Goal: Task Accomplishment & Management: Manage account settings

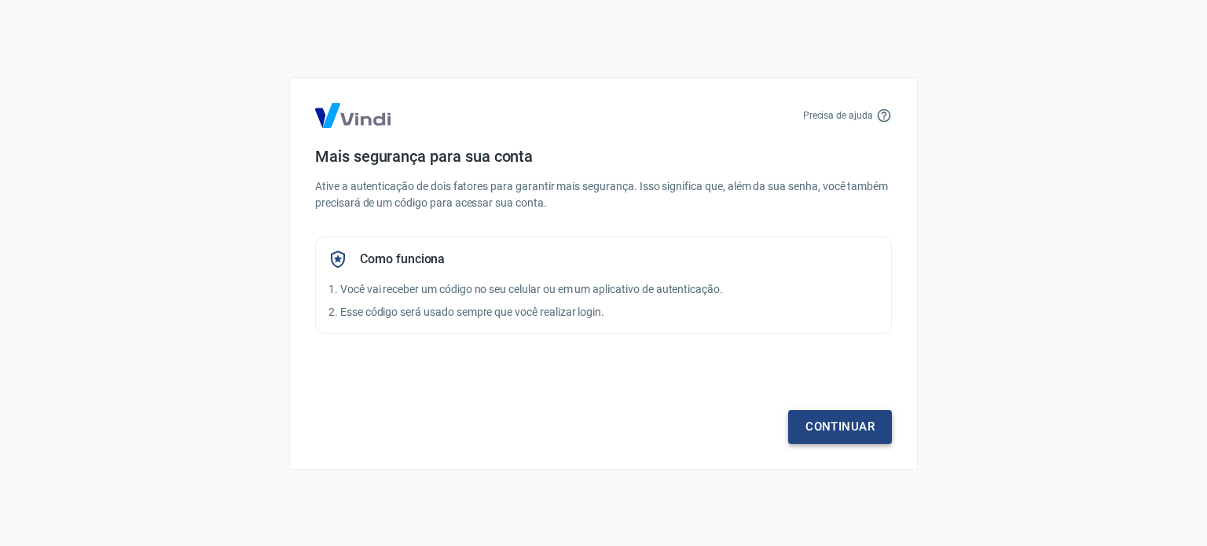
click at [841, 422] on link "Continuar" at bounding box center [840, 426] width 104 height 33
click at [833, 426] on link "Continuar" at bounding box center [840, 426] width 104 height 33
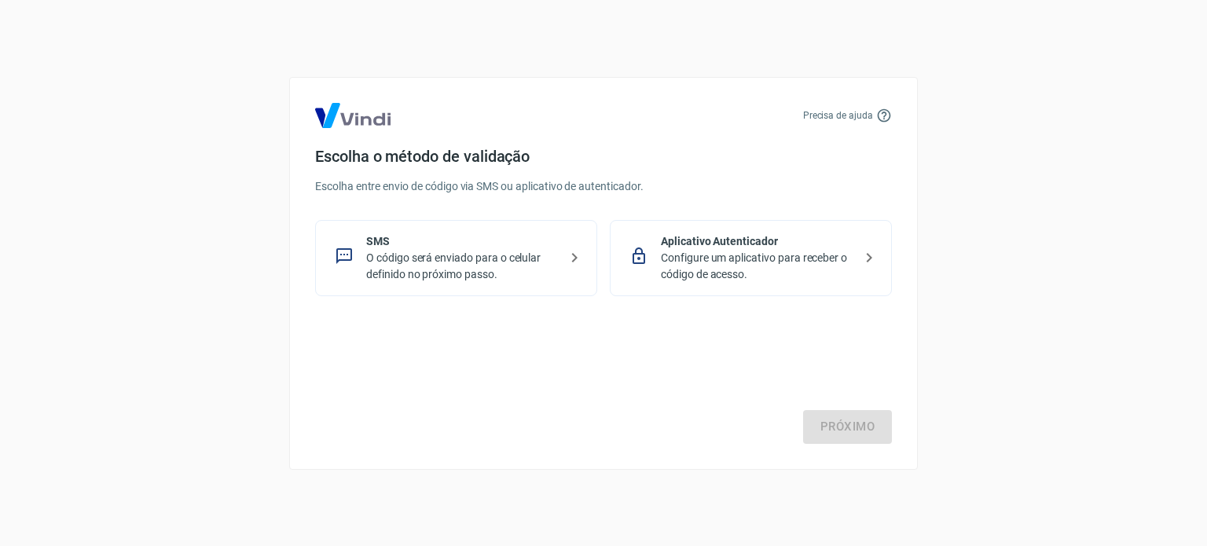
click at [699, 275] on p "Configure um aplicativo para receber o código de acesso." at bounding box center [757, 266] width 192 height 33
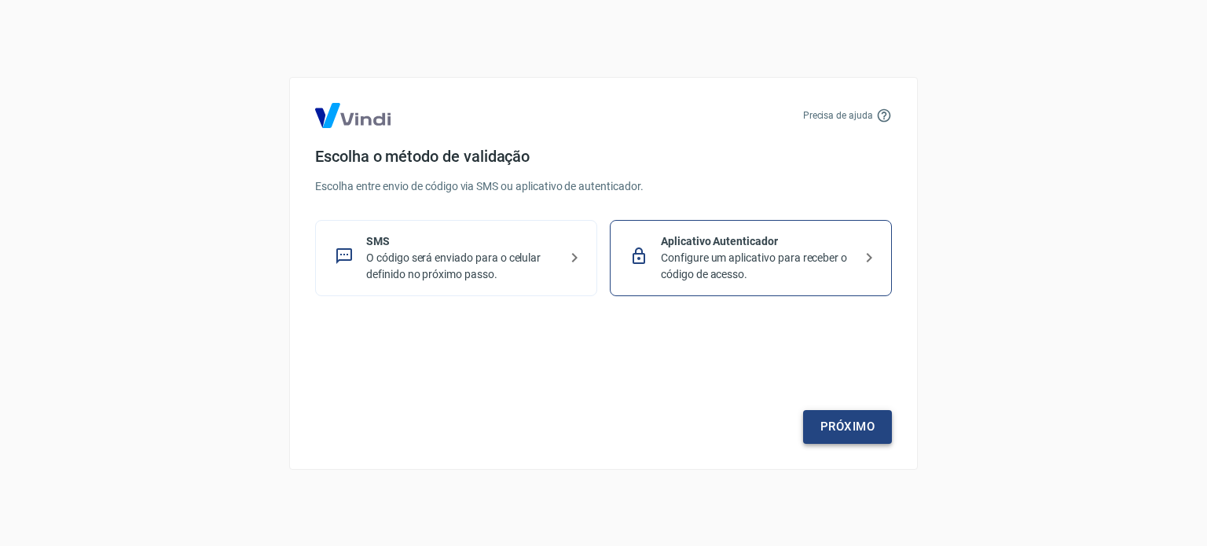
click at [820, 421] on link "Próximo" at bounding box center [847, 426] width 89 height 33
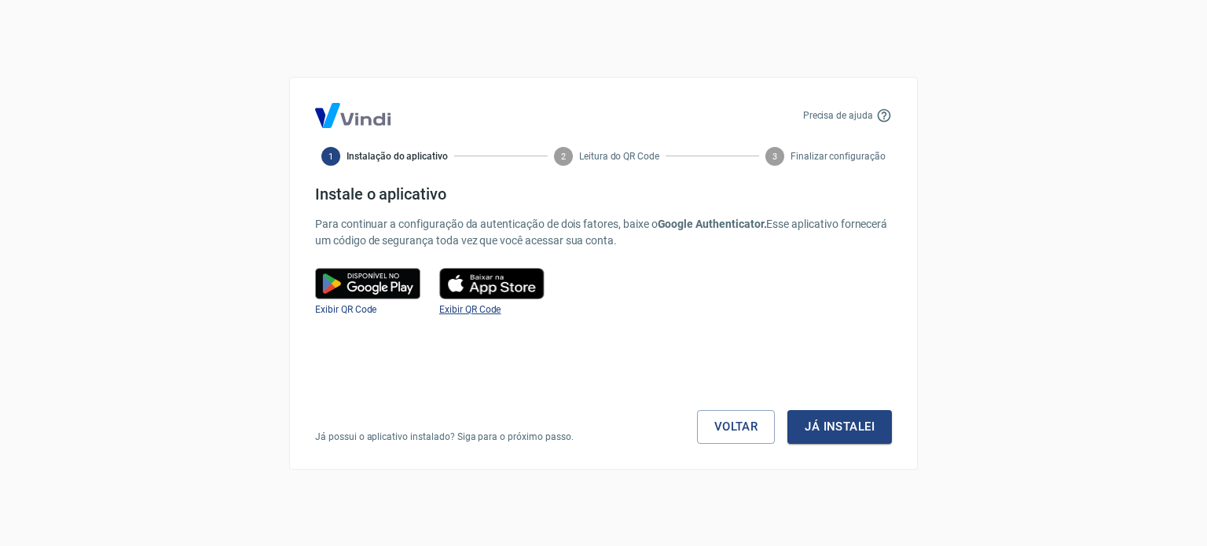
click at [467, 310] on span "Exibir QR Code" at bounding box center [469, 309] width 61 height 11
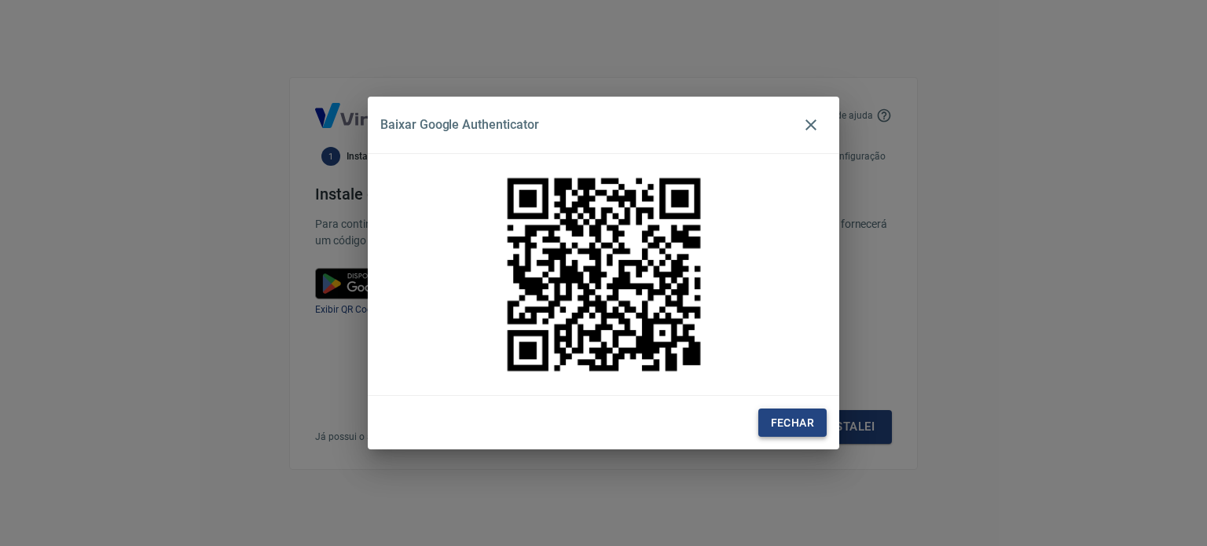
click at [817, 417] on button "Fechar" at bounding box center [792, 423] width 68 height 29
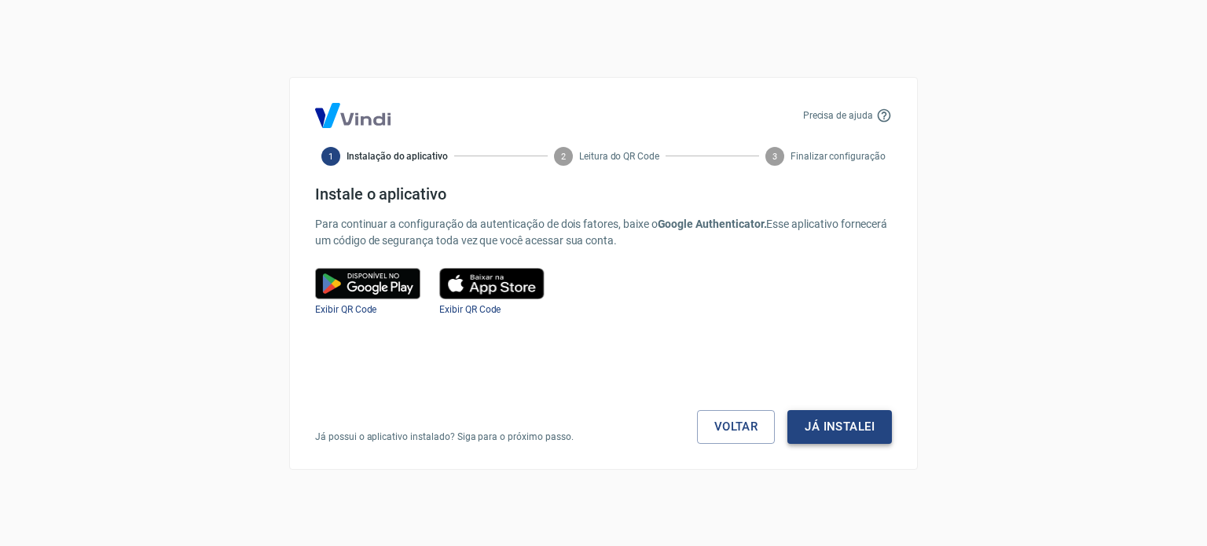
click at [861, 431] on button "Já instalei" at bounding box center [839, 426] width 104 height 33
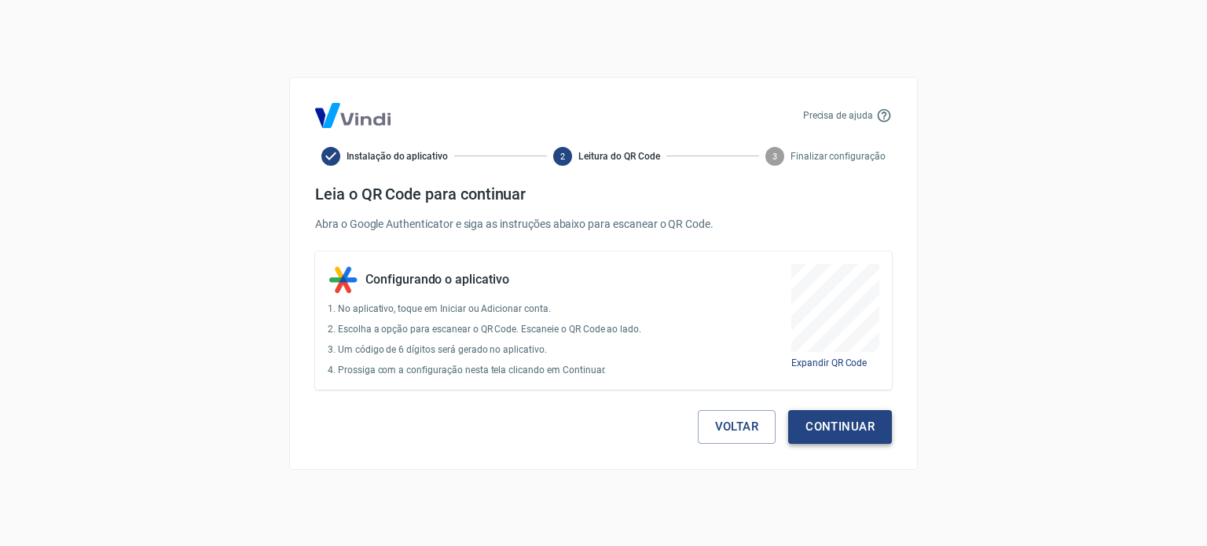
click at [823, 427] on button "Continuar" at bounding box center [840, 426] width 104 height 33
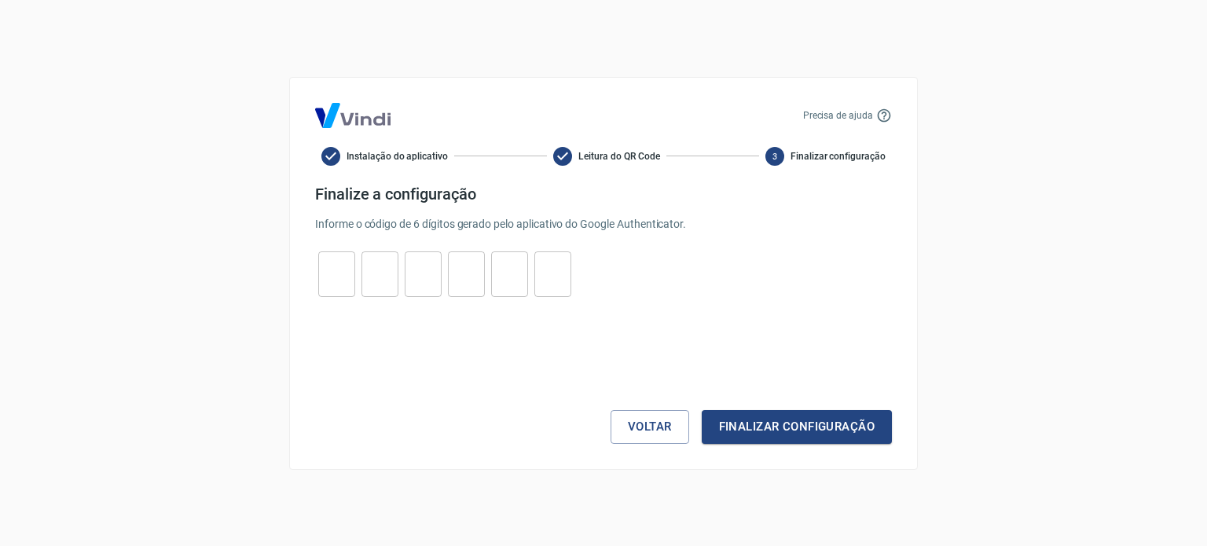
click at [337, 282] on input "tel" at bounding box center [336, 274] width 37 height 34
type input "5"
type input "2"
type input "4"
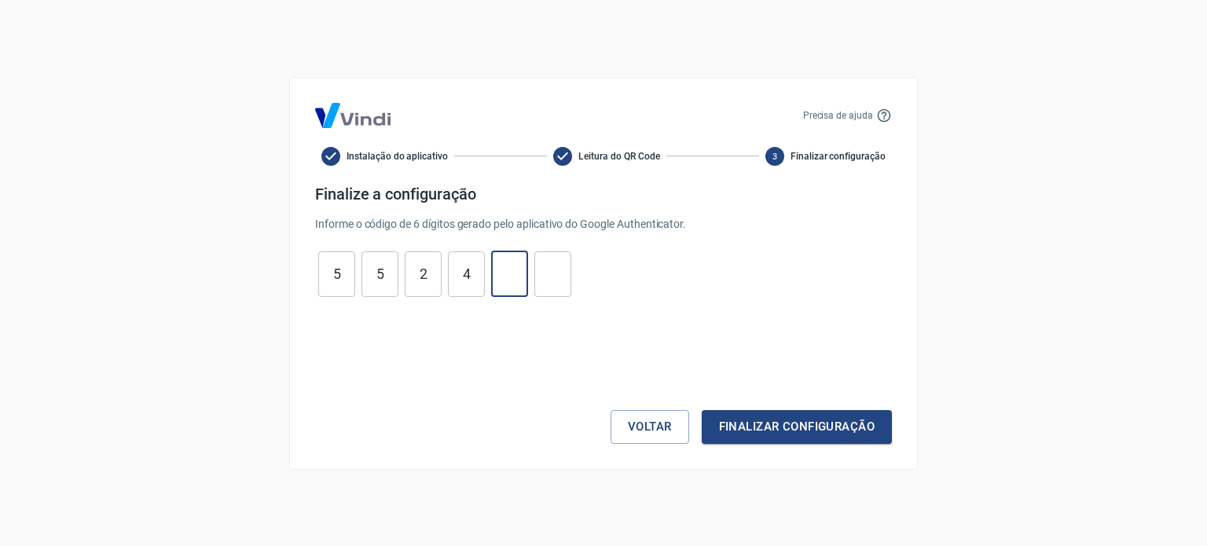
type input "9"
type input "6"
click at [772, 419] on button "Finalizar configuração" at bounding box center [797, 426] width 190 height 33
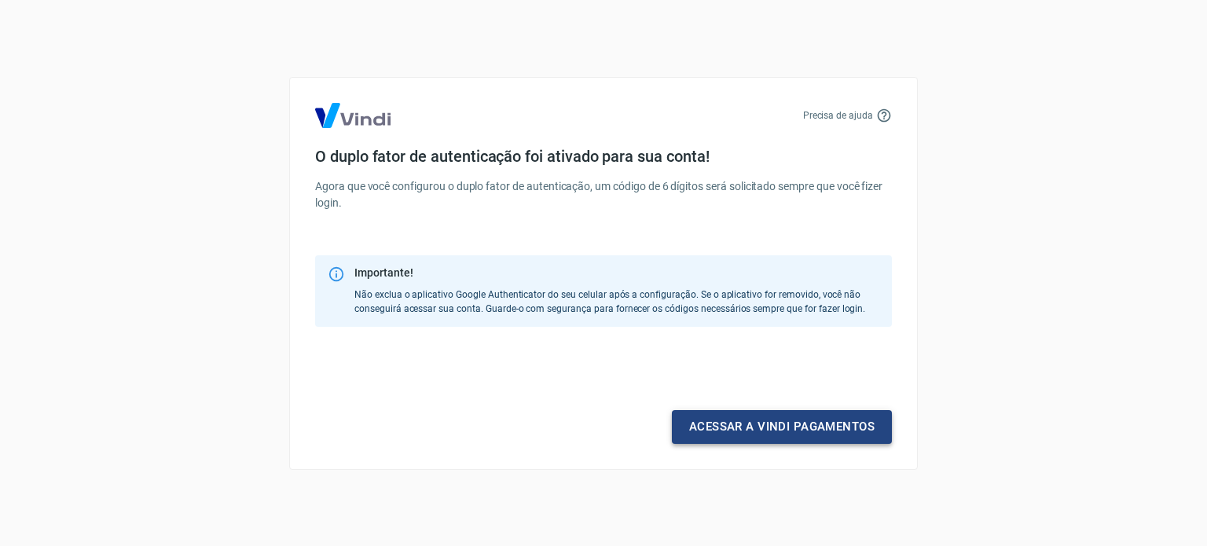
click at [863, 430] on link "Acessar a Vindi pagamentos" at bounding box center [782, 426] width 220 height 33
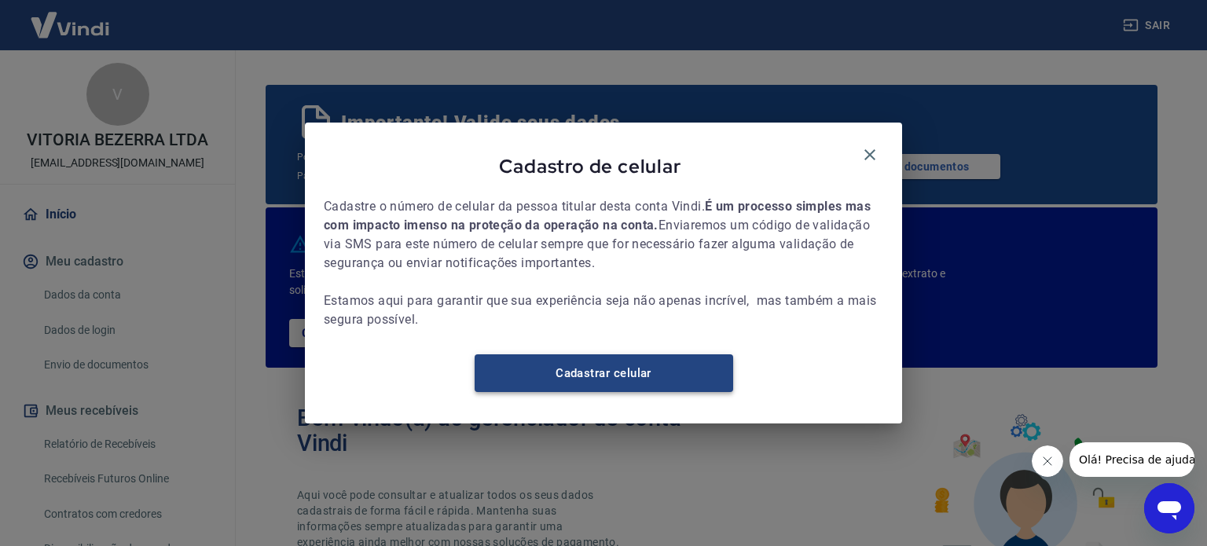
click at [683, 383] on link "Cadastrar celular" at bounding box center [604, 373] width 258 height 38
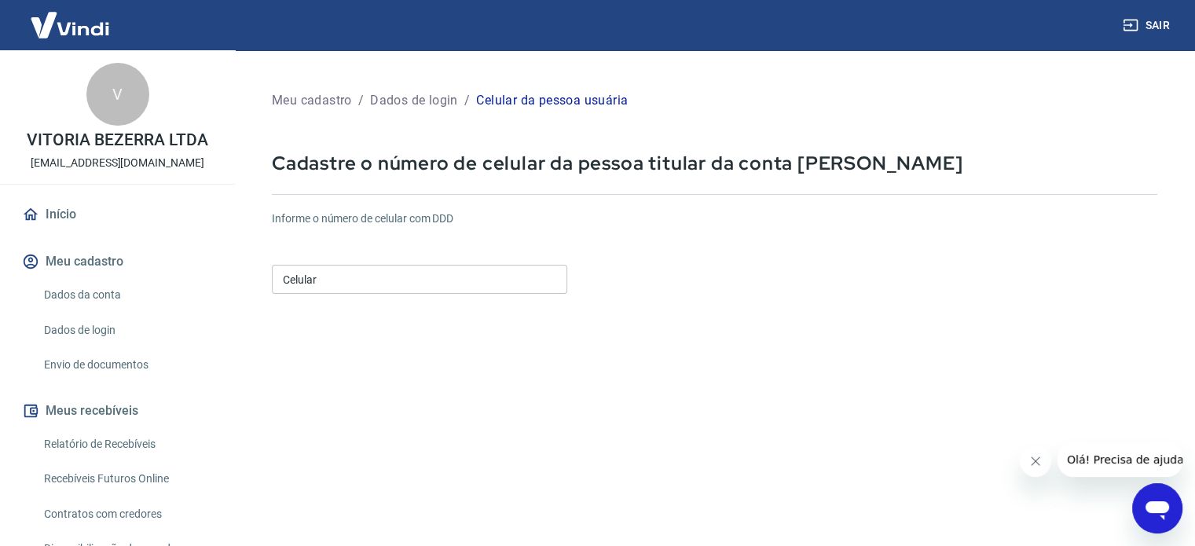
click at [523, 280] on input "Celular" at bounding box center [419, 279] width 295 height 29
type input "(82) 99681-5443"
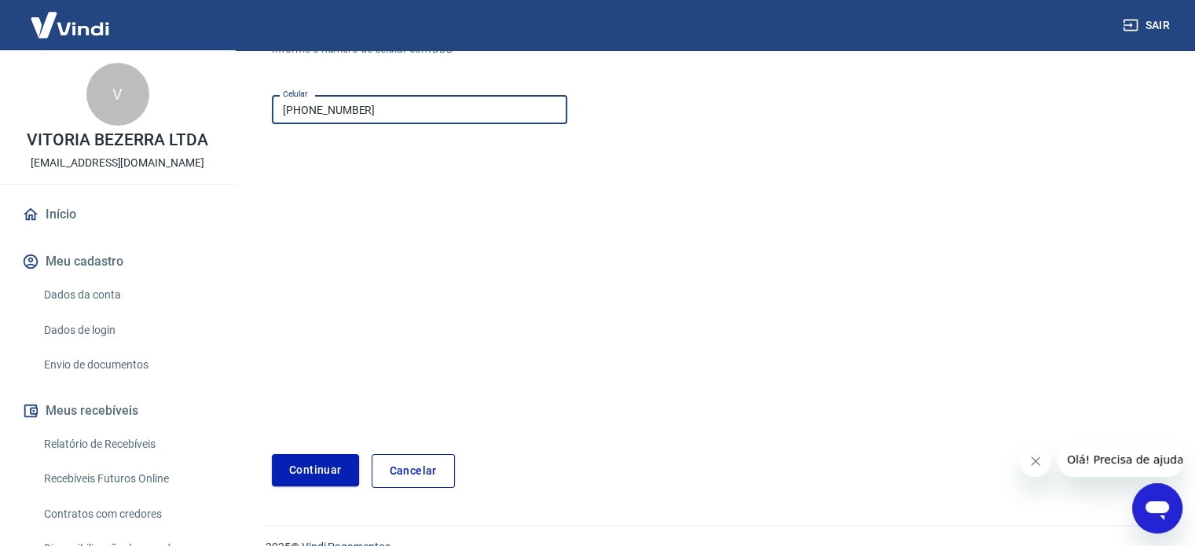
scroll to position [197, 0]
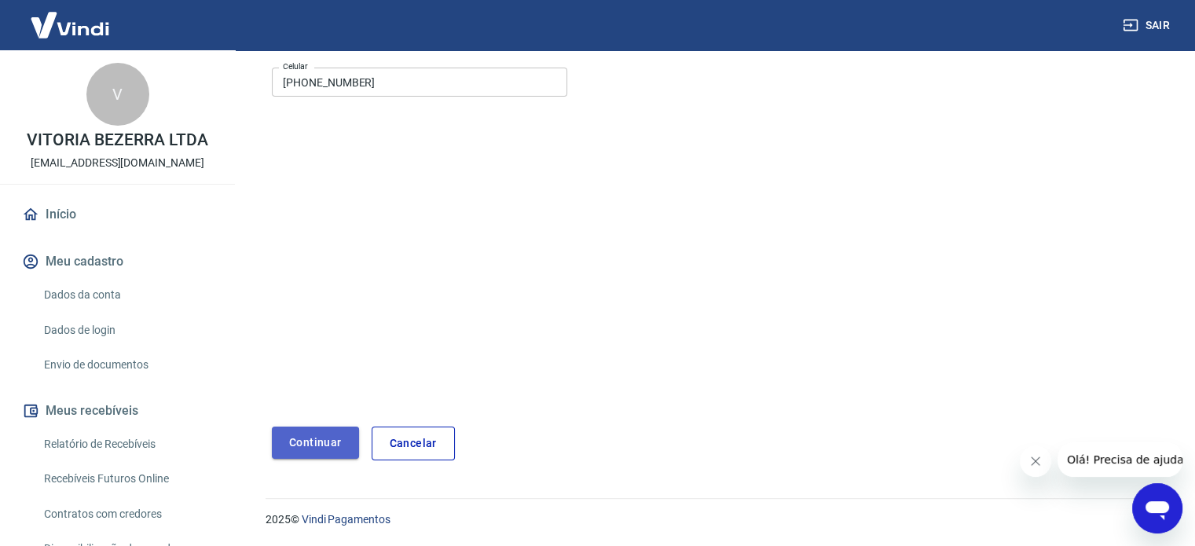
click at [320, 441] on button "Continuar" at bounding box center [315, 443] width 87 height 32
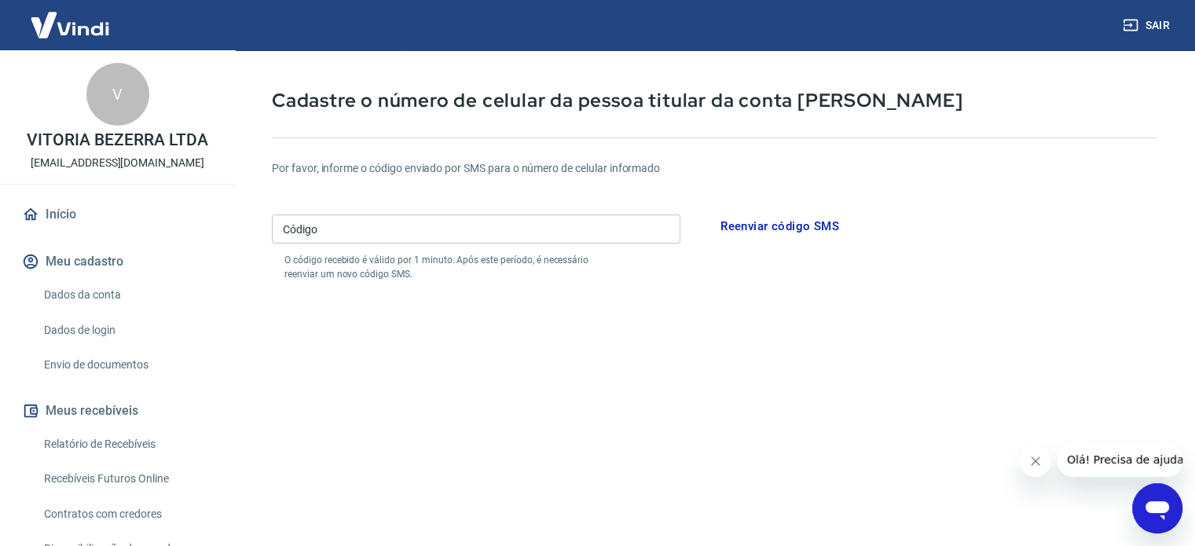
scroll to position [40, 0]
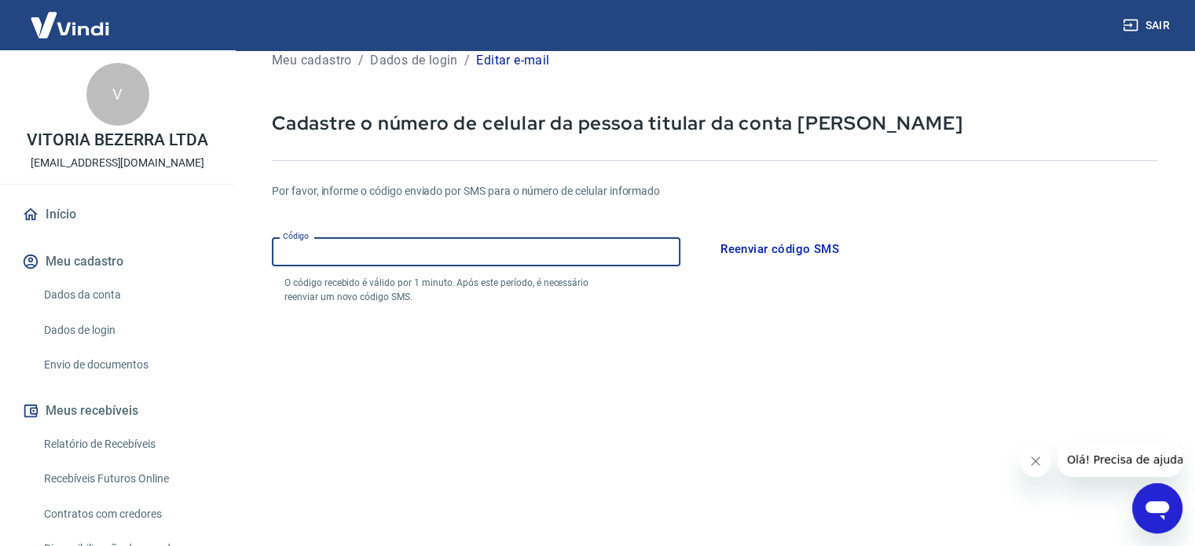
click at [398, 258] on input "Código" at bounding box center [476, 251] width 409 height 29
type input "635590"
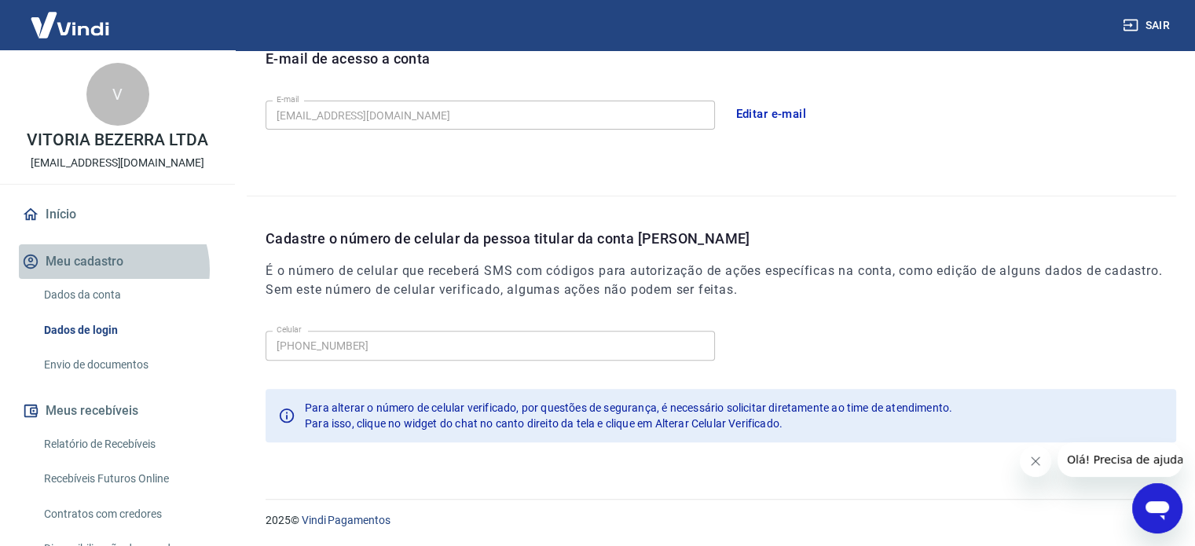
click at [112, 269] on button "Meu cadastro" at bounding box center [117, 261] width 197 height 35
click at [96, 262] on button "Meu cadastro" at bounding box center [117, 261] width 197 height 35
click at [104, 298] on link "Dados da conta" at bounding box center [127, 295] width 178 height 32
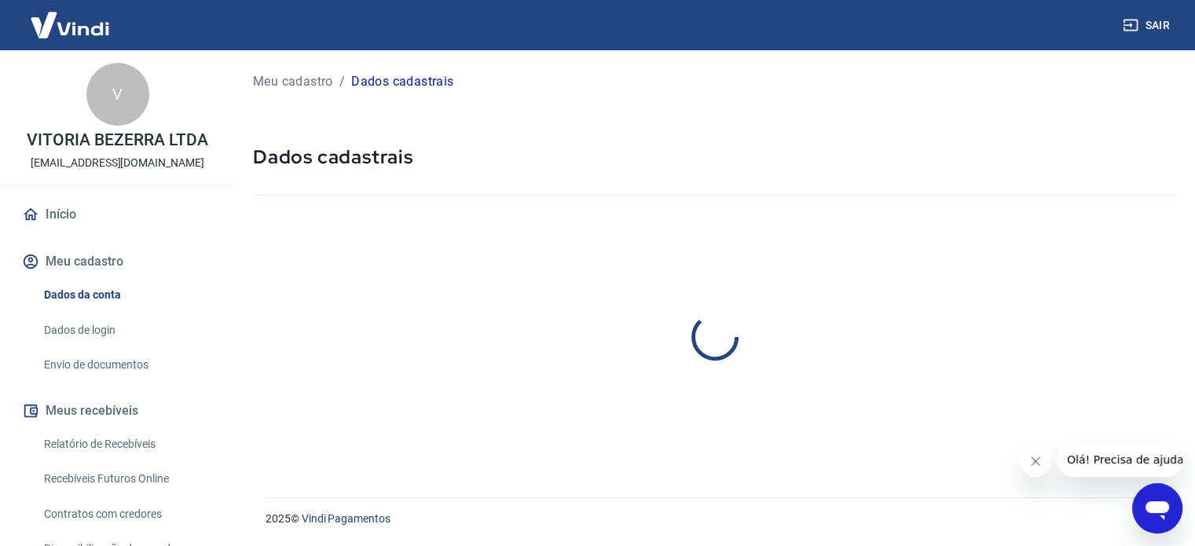
select select "AL"
select select "business"
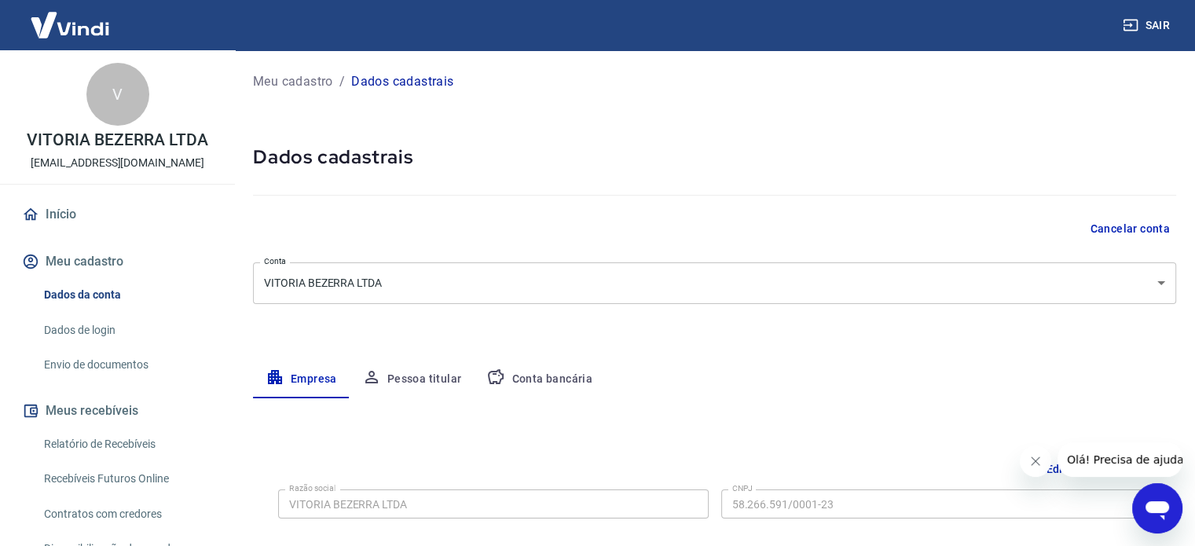
click at [402, 379] on button "Pessoa titular" at bounding box center [412, 380] width 125 height 38
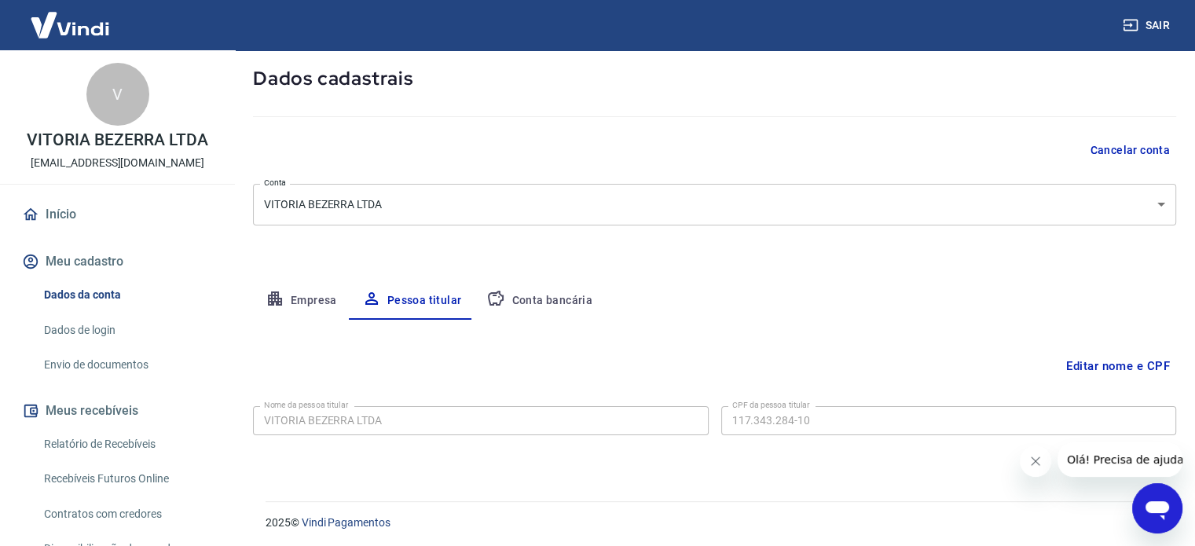
scroll to position [82, 0]
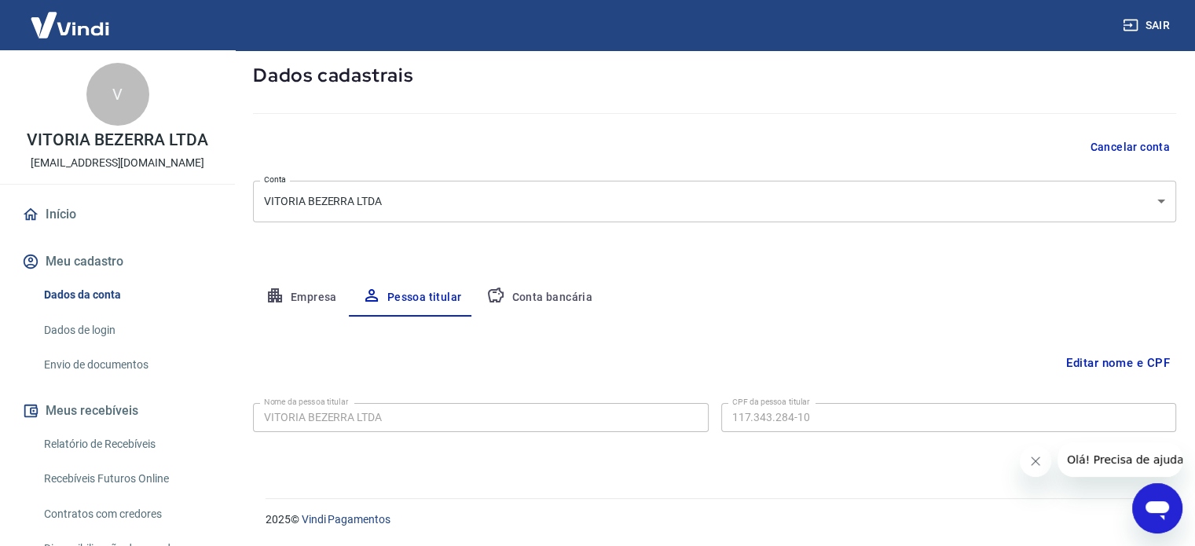
click at [568, 301] on button "Conta bancária" at bounding box center [539, 298] width 131 height 38
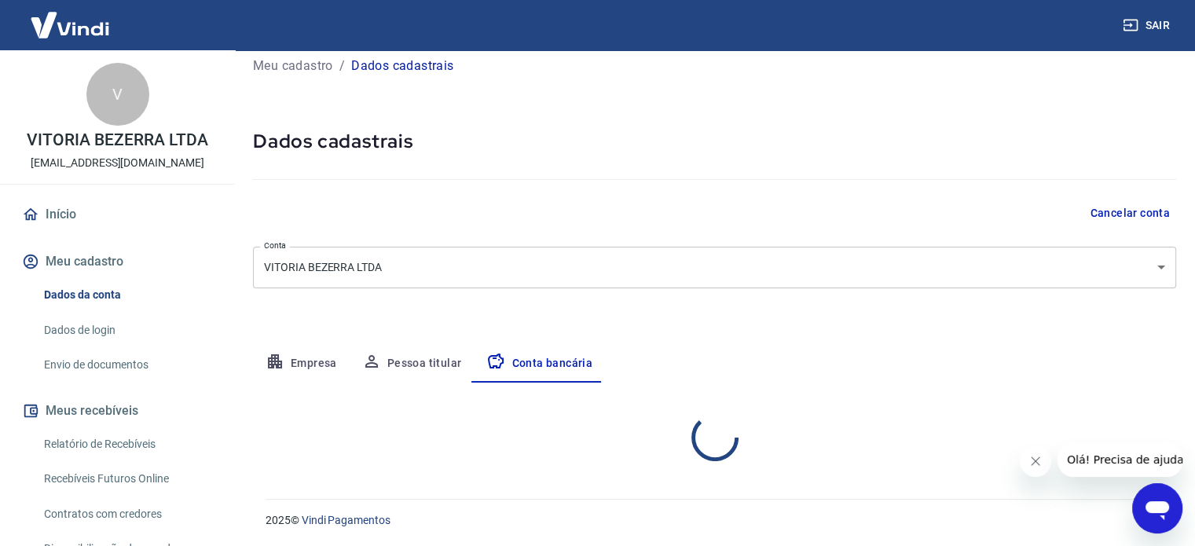
select select "1"
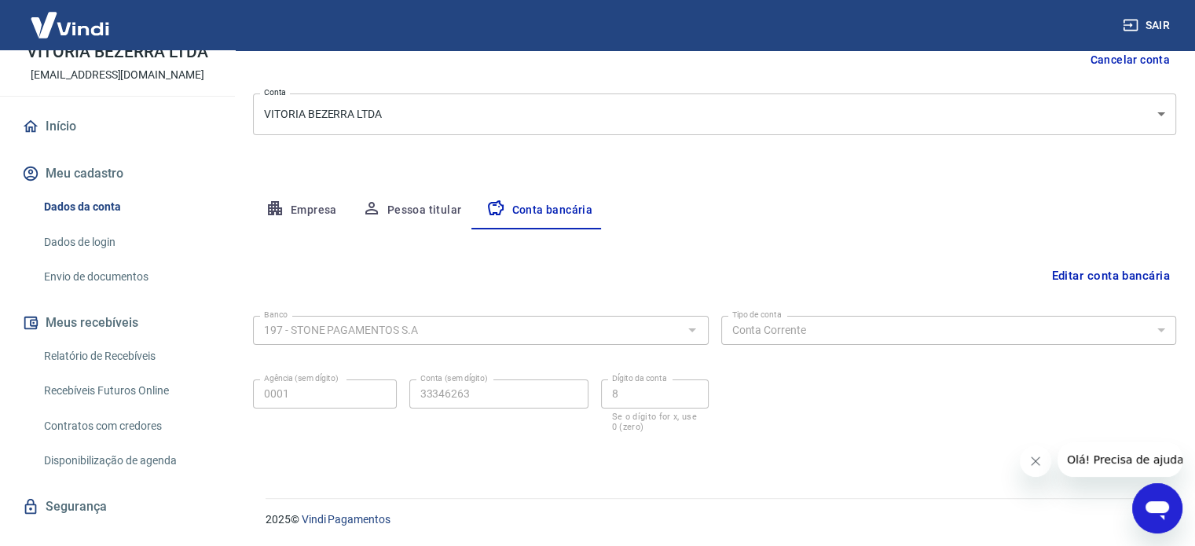
scroll to position [112, 0]
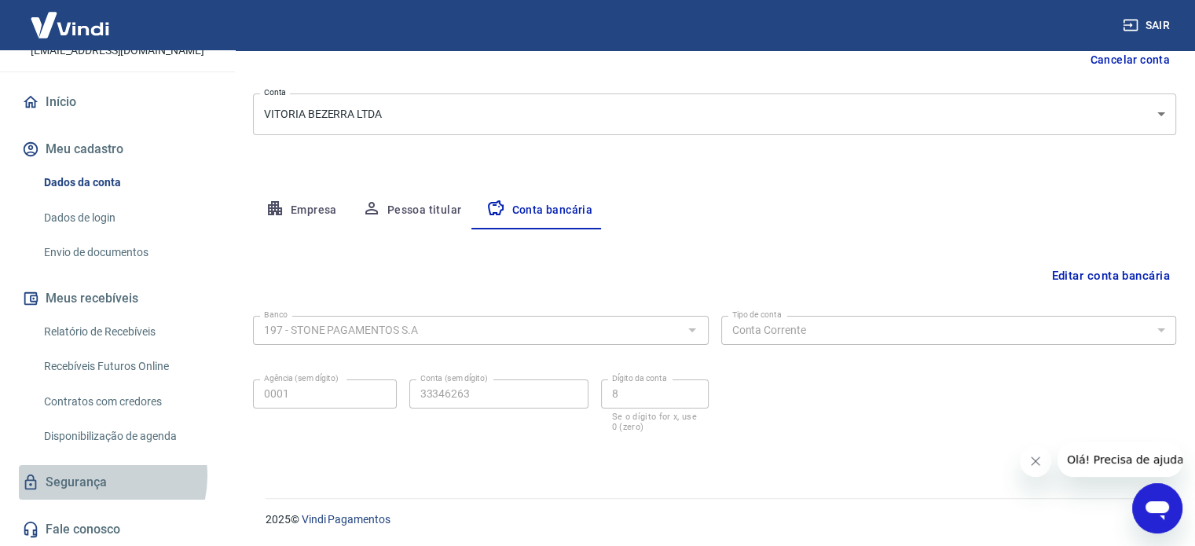
click at [96, 475] on link "Segurança" at bounding box center [117, 482] width 197 height 35
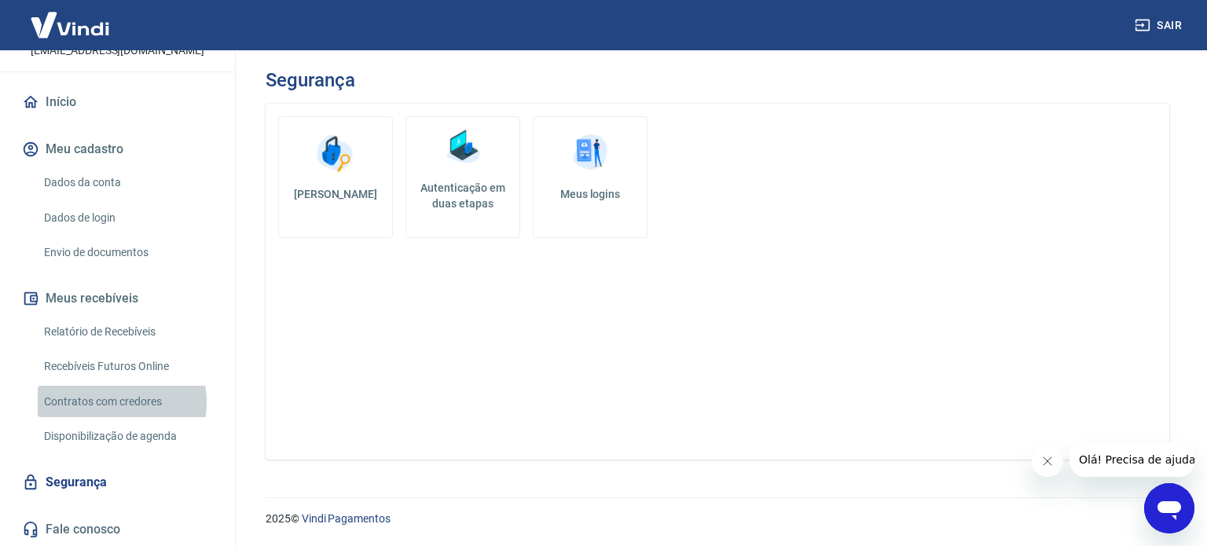
click at [112, 401] on link "Contratos com credores" at bounding box center [127, 402] width 178 height 32
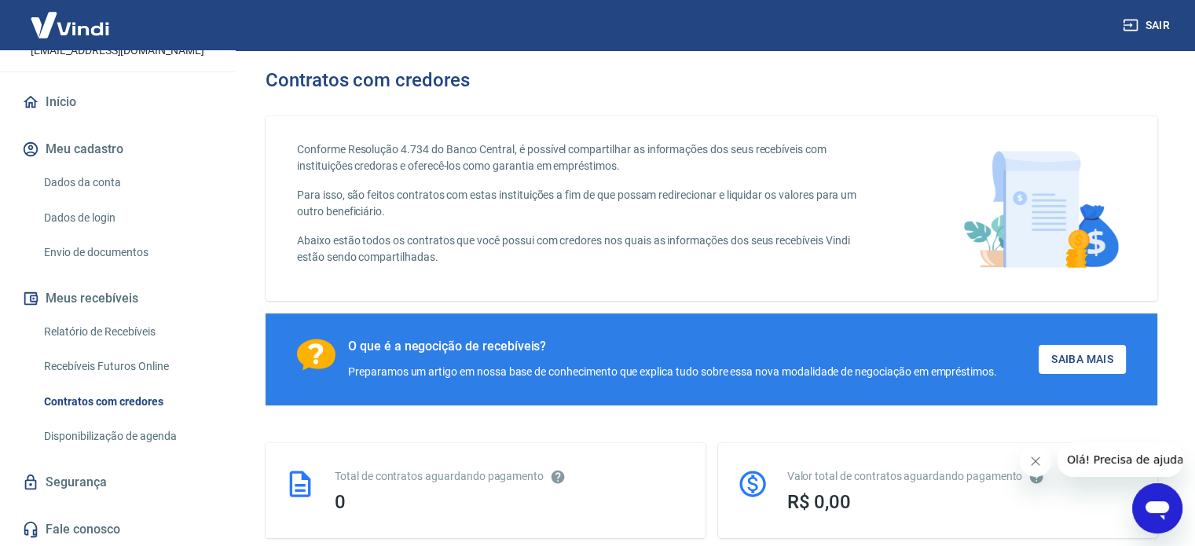
click at [110, 365] on link "Recebíveis Futuros Online" at bounding box center [127, 366] width 178 height 32
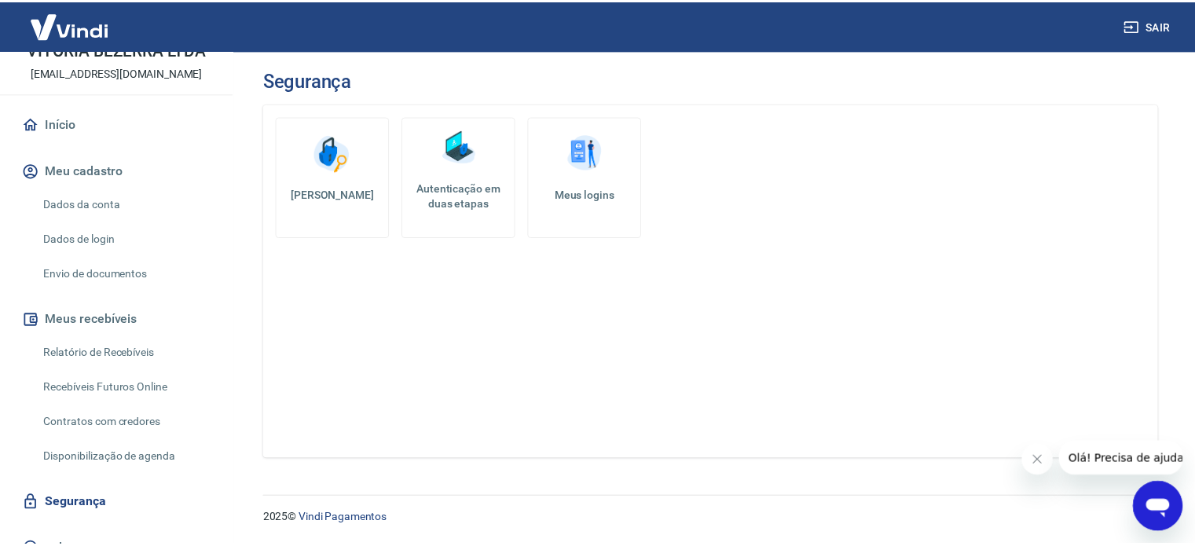
scroll to position [112, 0]
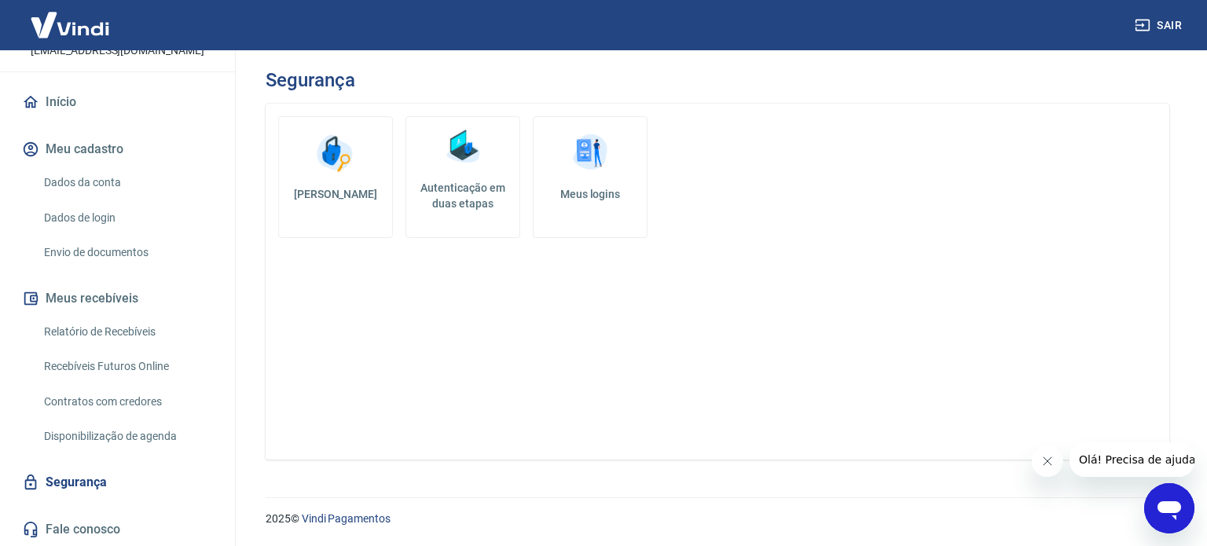
click at [96, 184] on link "Dados da conta" at bounding box center [127, 183] width 178 height 32
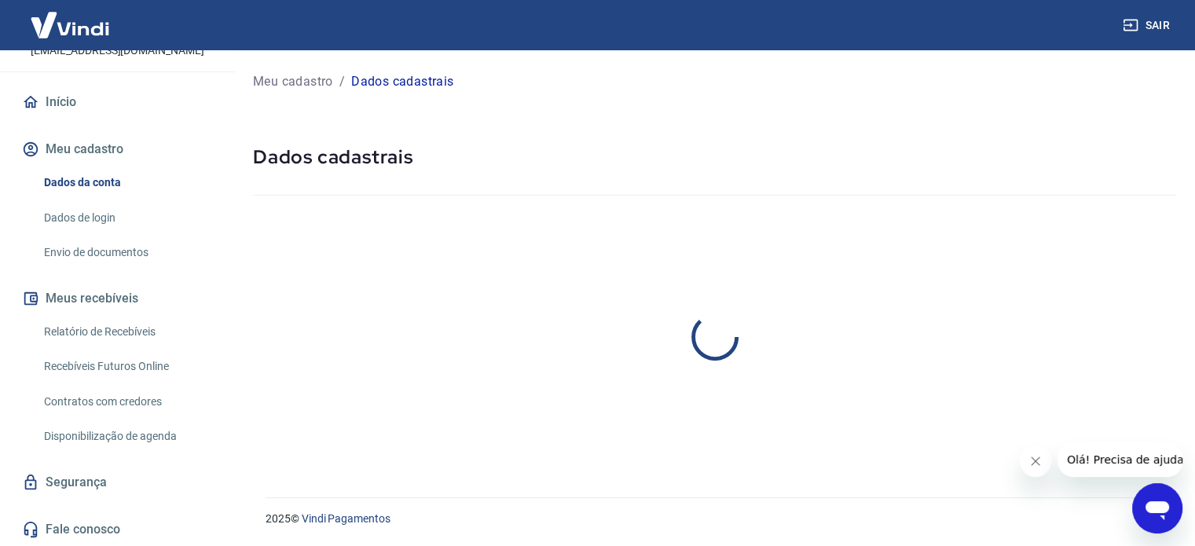
select select "AL"
select select "business"
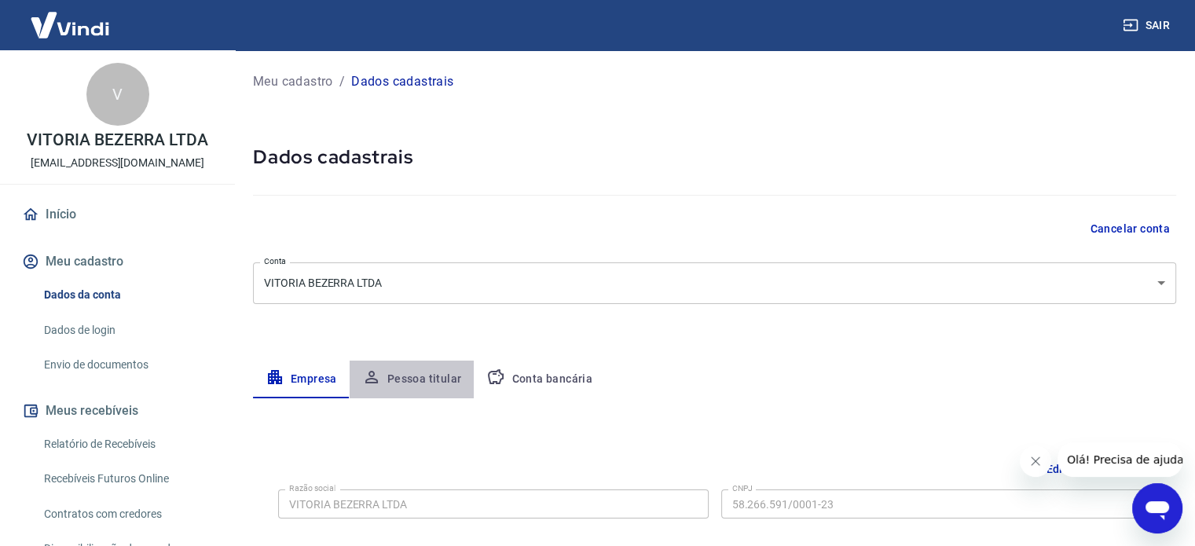
click at [413, 378] on button "Pessoa titular" at bounding box center [412, 380] width 125 height 38
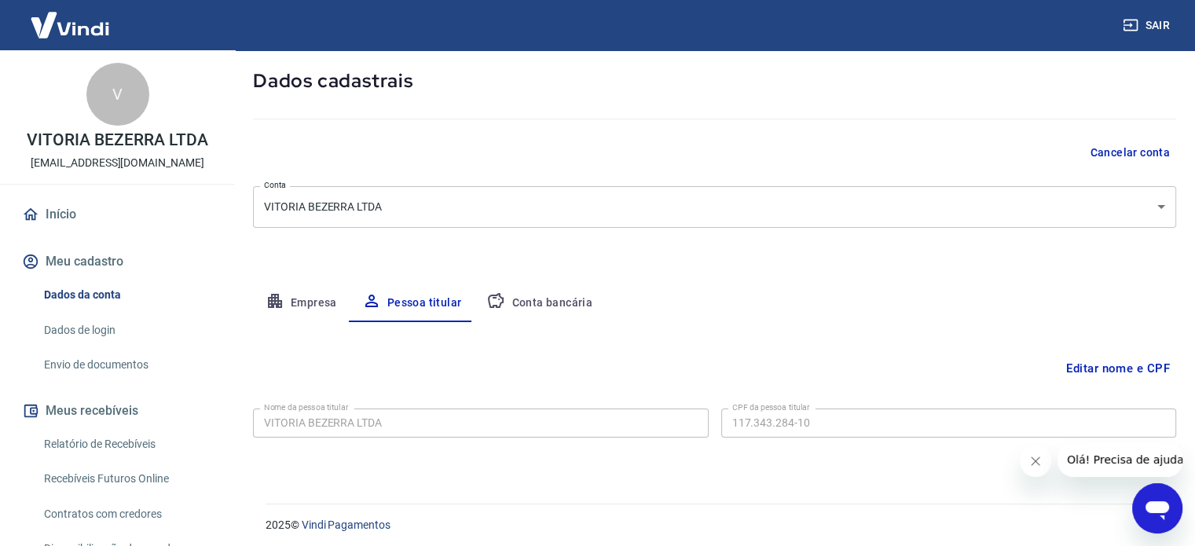
scroll to position [82, 0]
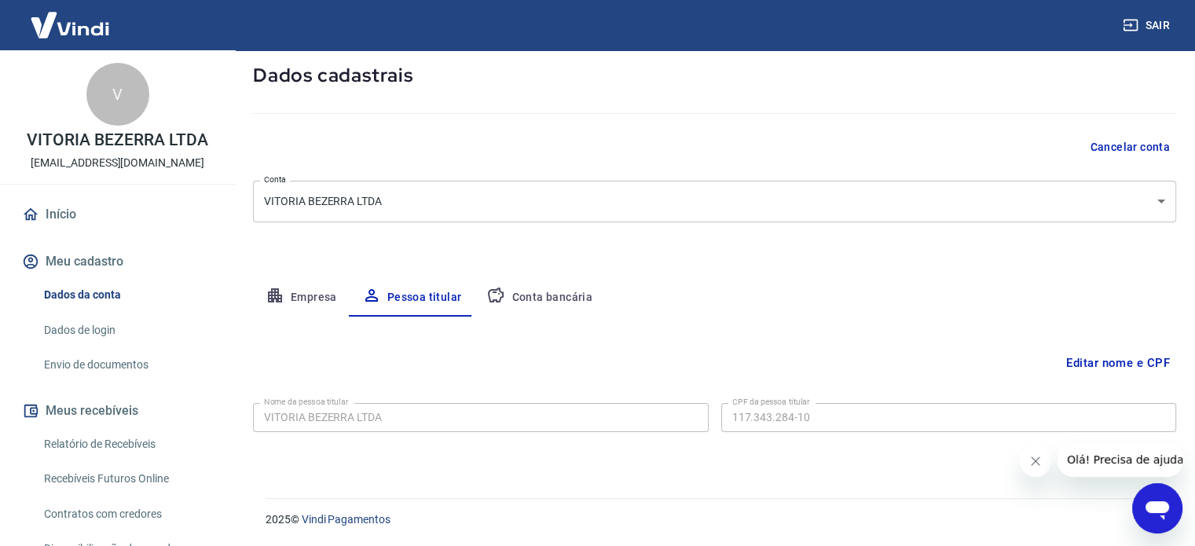
click at [73, 214] on link "Início" at bounding box center [117, 214] width 197 height 35
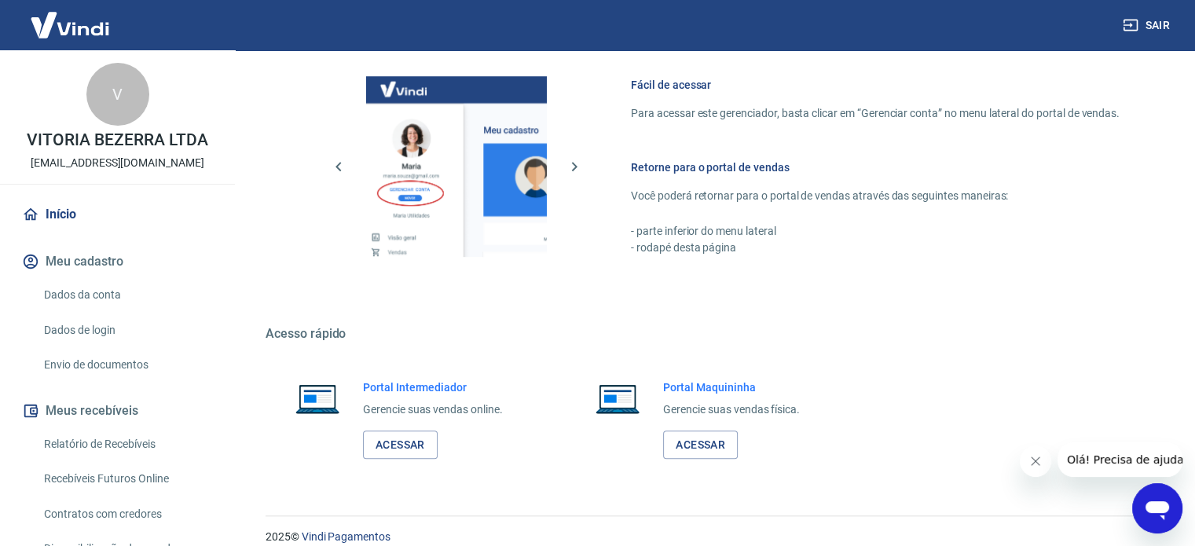
scroll to position [980, 0]
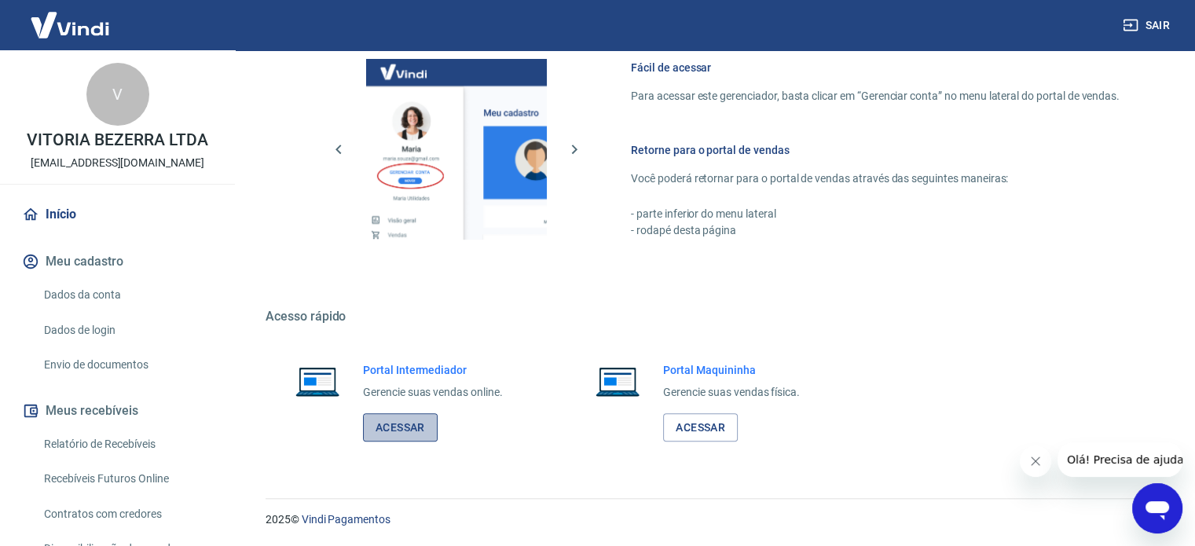
click at [417, 424] on link "Acessar" at bounding box center [400, 427] width 75 height 29
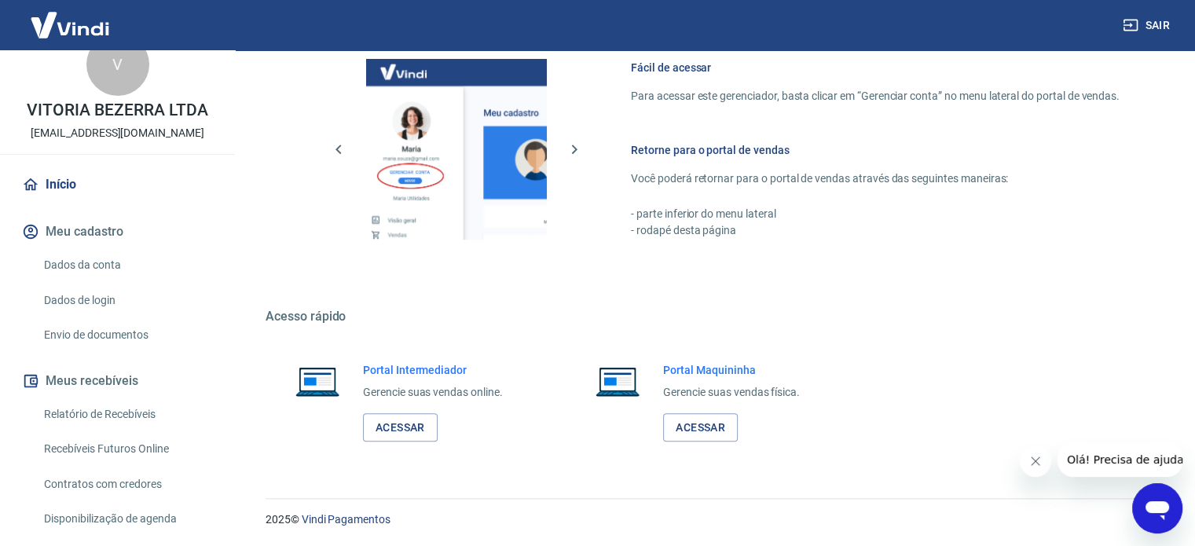
scroll to position [0, 0]
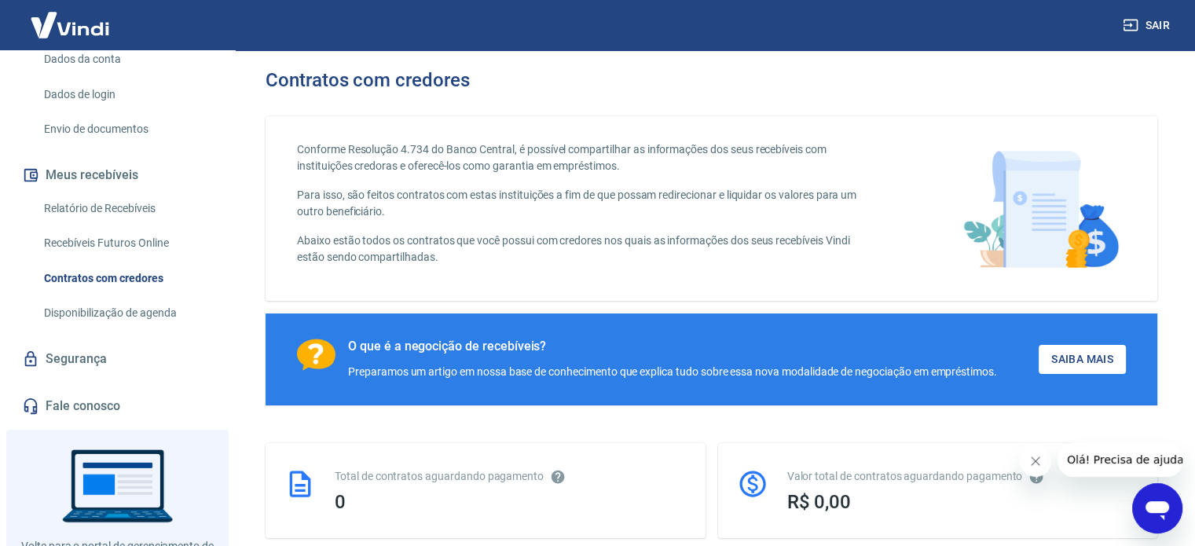
scroll to position [157, 0]
